Goal: Navigation & Orientation: Find specific page/section

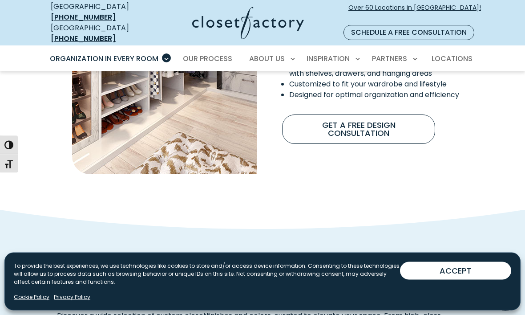
click at [359, 115] on link "Get A Free Design Consultation" at bounding box center [358, 129] width 153 height 29
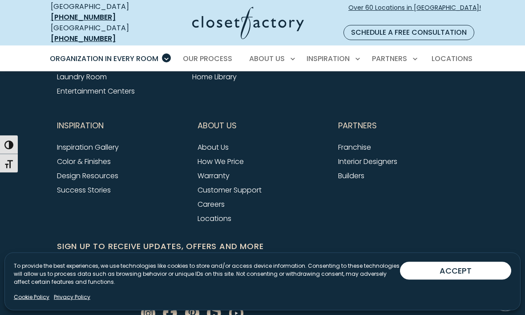
scroll to position [2971, 0]
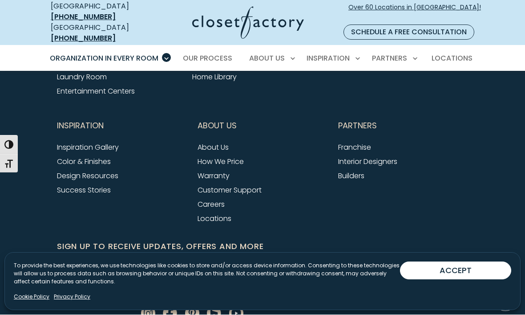
click at [224, 214] on link "Locations" at bounding box center [215, 219] width 34 height 10
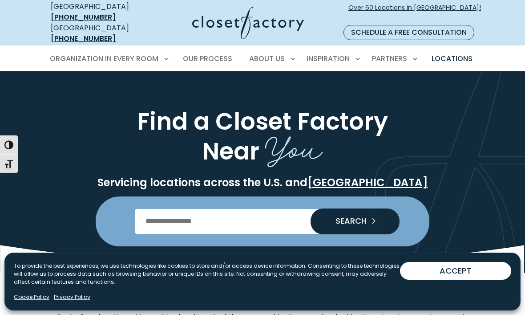
click at [169, 212] on input "Enter Postal Code" at bounding box center [263, 221] width 256 height 25
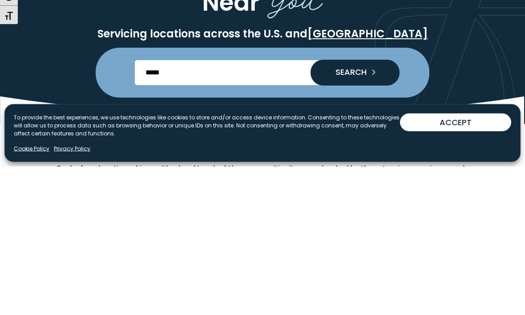
type input "*****"
click at [364, 217] on span "SEARCH" at bounding box center [348, 221] width 38 height 8
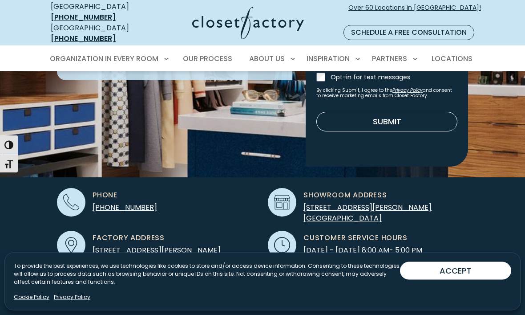
scroll to position [183, 0]
click at [7, 1] on nav "[GEOGRAPHIC_DATA] [PHONE_NUMBER] [GEOGRAPHIC_DATA] [PHONE_NUMBER] Over 60 Locat…" at bounding box center [262, 22] width 525 height 45
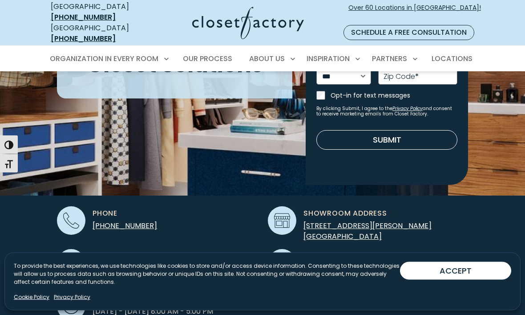
scroll to position [179, 0]
